Goal: Task Accomplishment & Management: Manage account settings

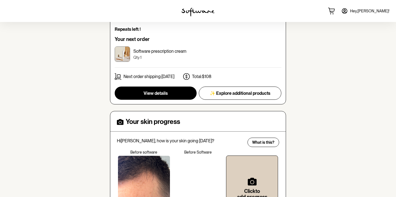
scroll to position [92, 0]
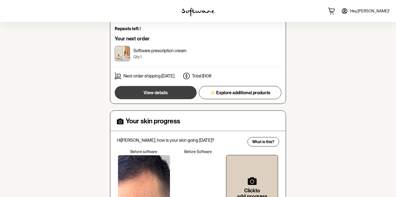
click at [174, 90] on button "View details" at bounding box center [156, 92] width 82 height 13
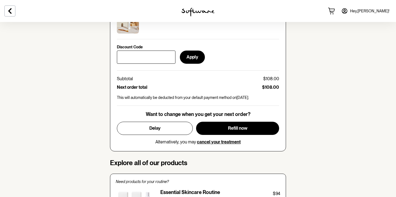
scroll to position [247, 0]
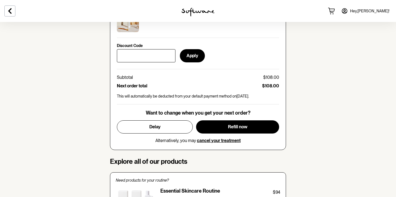
click at [203, 141] on span "cancel your treatment" at bounding box center [219, 140] width 44 height 5
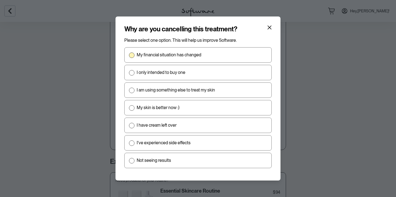
click at [131, 59] on label "My financial situation has changed" at bounding box center [197, 54] width 147 height 15
click at [129, 55] on input "My financial situation has changed" at bounding box center [129, 55] width 0 height 0
radio input "true"
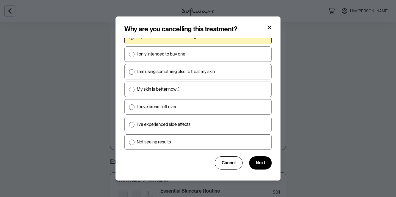
scroll to position [18, 0]
click at [262, 165] on span "Next" at bounding box center [260, 163] width 9 height 5
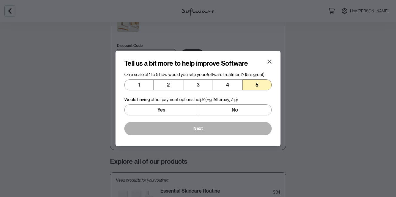
click at [252, 84] on button "5" at bounding box center [256, 84] width 29 height 11
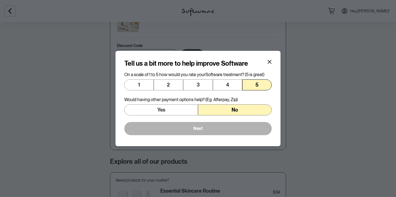
click at [228, 112] on button "No" at bounding box center [235, 110] width 74 height 11
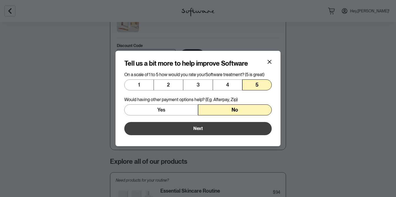
click at [217, 129] on button "Next" at bounding box center [197, 128] width 147 height 13
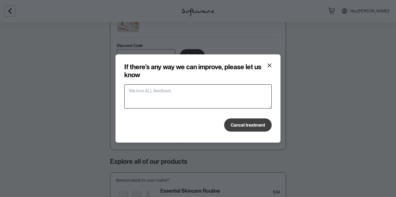
click at [245, 125] on span "Cancel treatment" at bounding box center [248, 125] width 34 height 5
